Goal: Navigation & Orientation: Find specific page/section

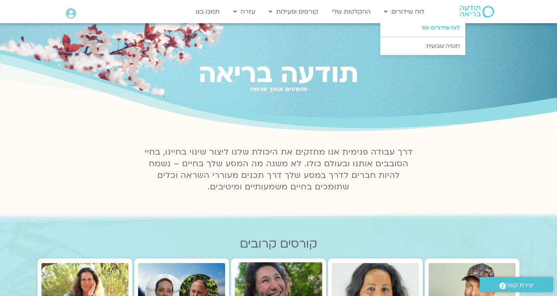
click at [426, 29] on link "לוח שידורים יומי" at bounding box center [422, 28] width 85 height 18
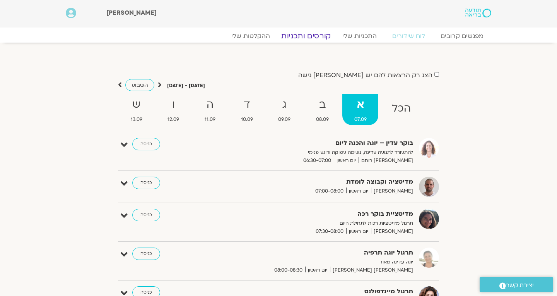
click at [306, 35] on link "קורסים ותכניות" at bounding box center [306, 35] width 68 height 9
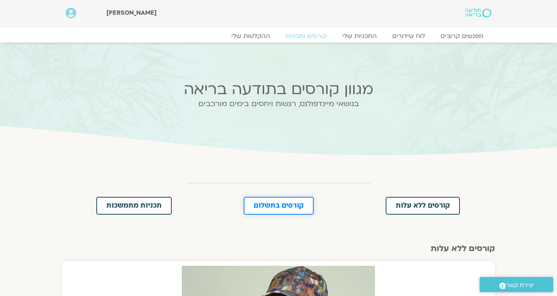
click at [267, 210] on link "קורסים בתשלום" at bounding box center [279, 206] width 70 height 18
click at [361, 36] on link "התכניות שלי" at bounding box center [360, 35] width 60 height 9
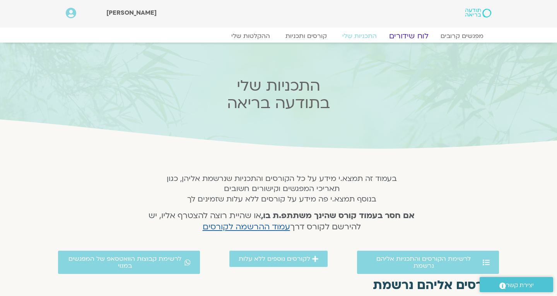
click at [411, 38] on link "לוח שידורים" at bounding box center [409, 35] width 58 height 9
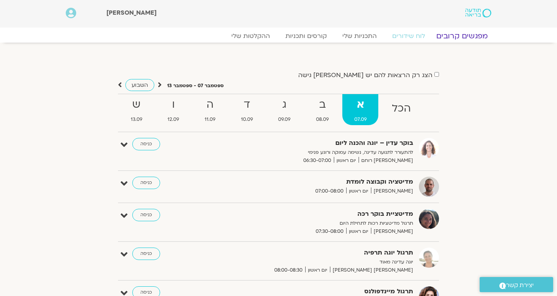
click at [462, 35] on link "מפגשים קרובים" at bounding box center [462, 35] width 70 height 9
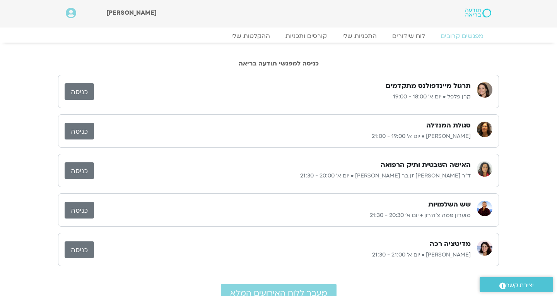
click at [477, 210] on div at bounding box center [484, 209] width 15 height 19
click at [346, 212] on p "מועדון פמה צ'ודרון • יום א׳ 20:30 - 21:30" at bounding box center [282, 214] width 377 height 9
